Goal: Use online tool/utility: Utilize a website feature to perform a specific function

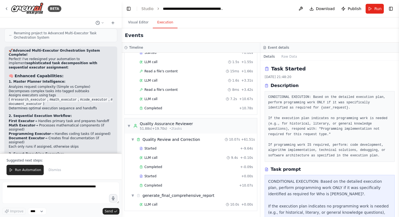
scroll to position [4743, 0]
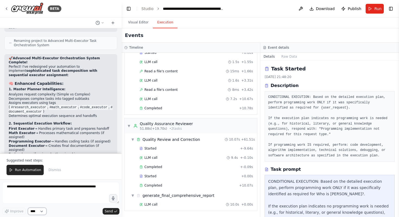
click at [42, 211] on select "****" at bounding box center [37, 211] width 18 height 7
click at [28, 208] on select "****" at bounding box center [37, 211] width 18 height 7
click at [102, 23] on icon at bounding box center [102, 22] width 3 height 3
click at [84, 24] on div at bounding box center [61, 108] width 122 height 217
click at [112, 23] on icon at bounding box center [113, 23] width 4 height 4
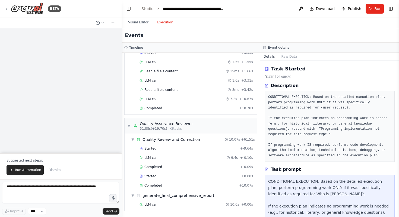
scroll to position [0, 0]
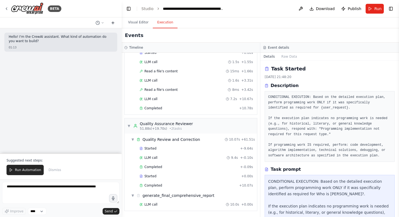
click at [115, 23] on icon at bounding box center [113, 23] width 4 height 4
click at [83, 166] on div "Run Automation Dismiss" at bounding box center [61, 170] width 109 height 10
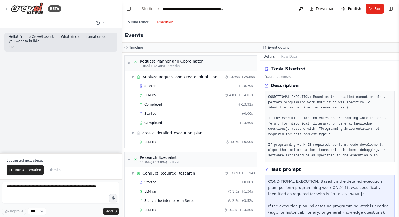
scroll to position [97, 0]
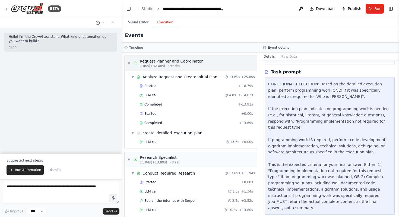
click at [207, 66] on div "▼ Request Planner and Coordinator 7.06s (+32.48s) • 2 task s" at bounding box center [191, 63] width 133 height 15
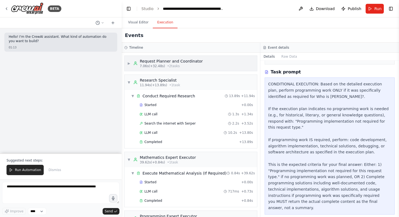
click at [205, 64] on div "▶ Request Planner and Coordinator 7.06s (+32.48s) • 2 task s" at bounding box center [191, 63] width 133 height 15
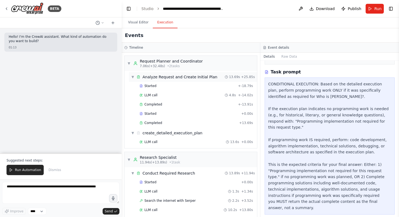
click at [209, 77] on div "Analyze Request and Create Initial Plan" at bounding box center [180, 76] width 75 height 5
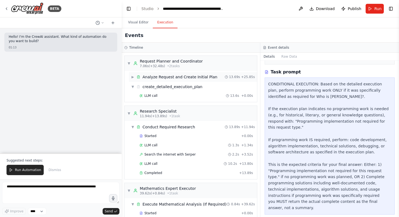
click at [209, 77] on div "Analyze Request and Create Initial Plan" at bounding box center [180, 76] width 75 height 5
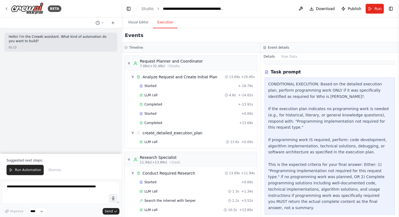
scroll to position [0, 0]
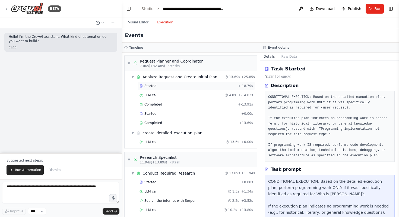
click at [206, 87] on div "Started" at bounding box center [188, 86] width 96 height 4
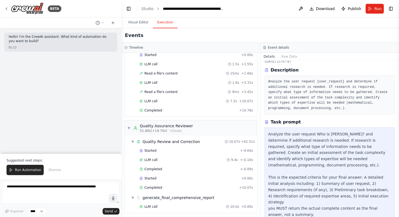
scroll to position [324, 0]
